Goal: Task Accomplishment & Management: Use online tool/utility

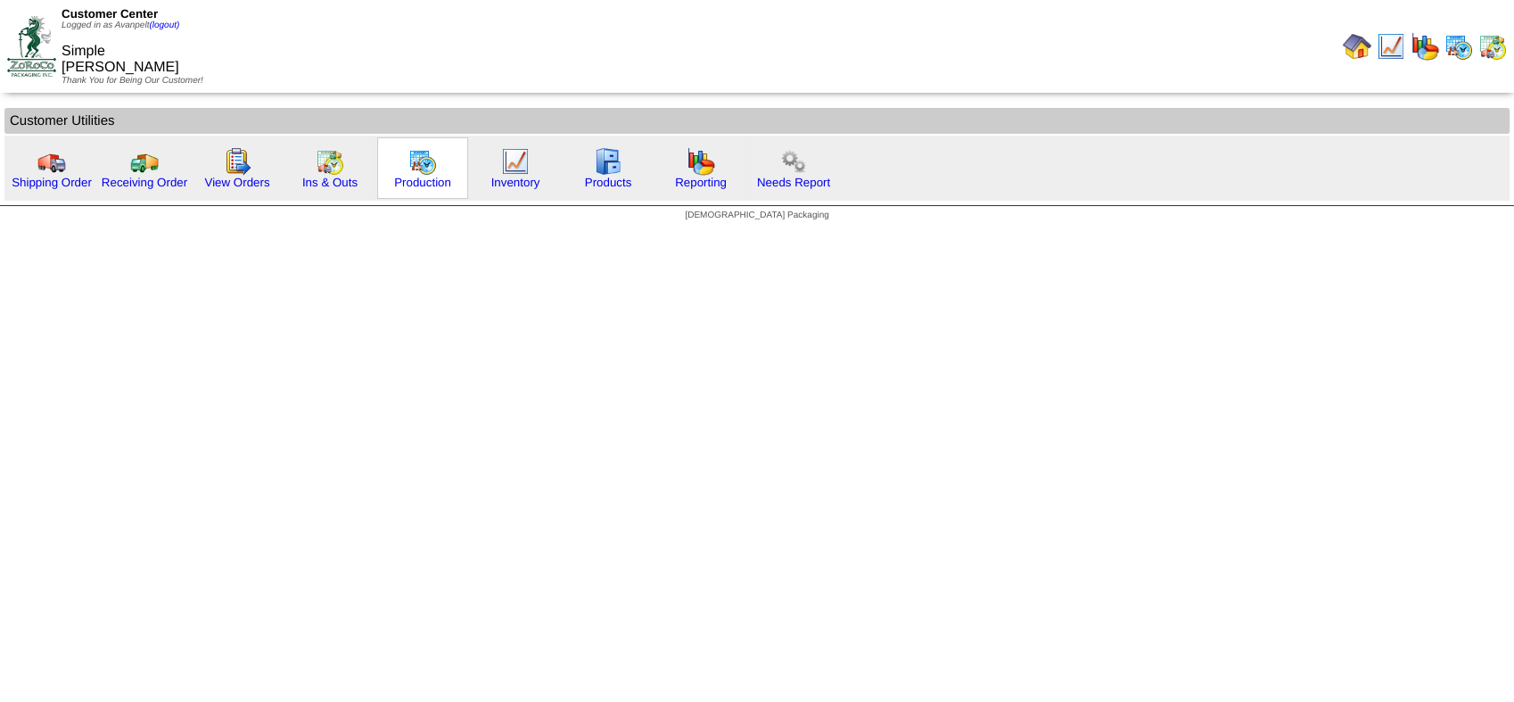
click at [432, 172] on img at bounding box center [422, 161] width 29 height 29
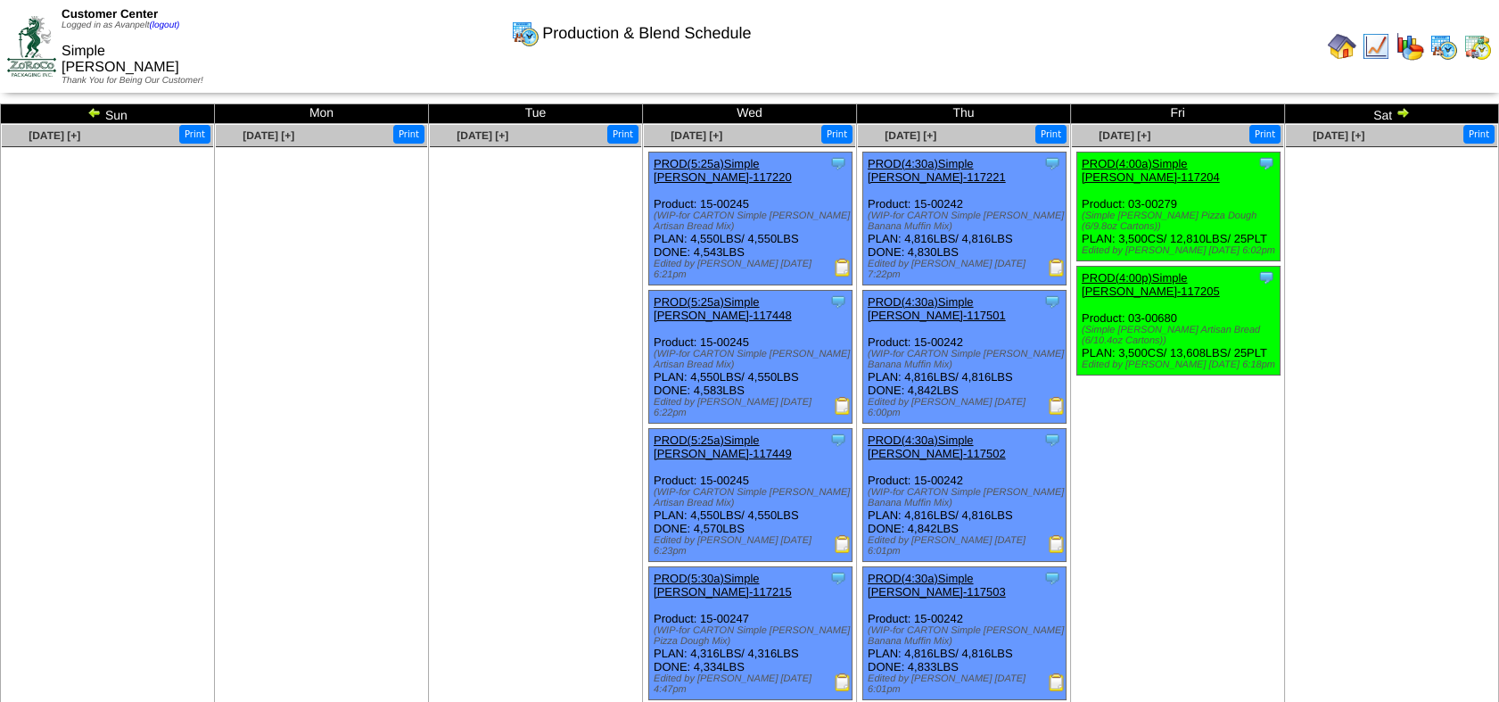
click at [1403, 113] on img at bounding box center [1403, 112] width 14 height 14
